Goal: Navigation & Orientation: Find specific page/section

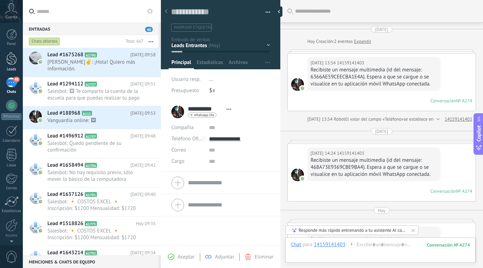
scroll to position [7, 0]
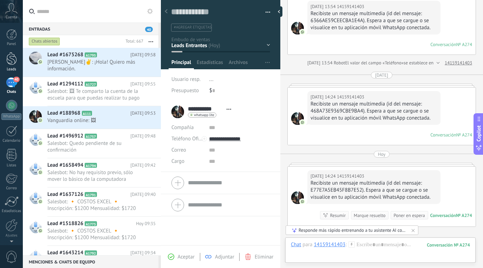
click at [11, 59] on div at bounding box center [11, 58] width 11 height 13
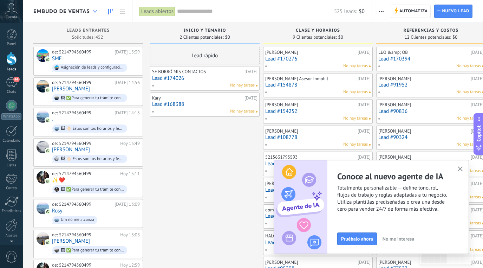
click at [94, 11] on use at bounding box center [95, 11] width 5 height 3
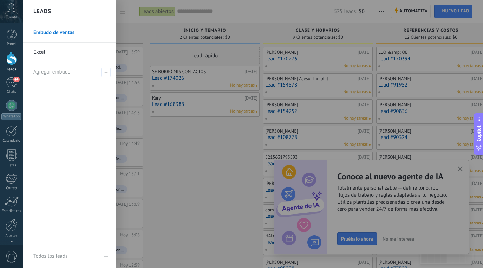
click at [186, 127] on div at bounding box center [264, 134] width 483 height 268
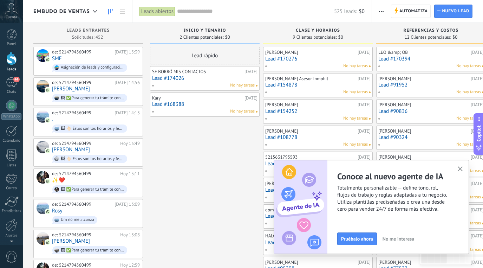
click at [109, 9] on icon at bounding box center [110, 12] width 5 height 6
click at [123, 12] on icon at bounding box center [122, 11] width 5 height 5
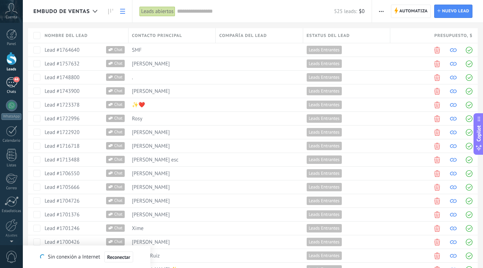
click at [14, 86] on div "44" at bounding box center [11, 82] width 11 height 10
